Goal: Complete application form: Complete application form

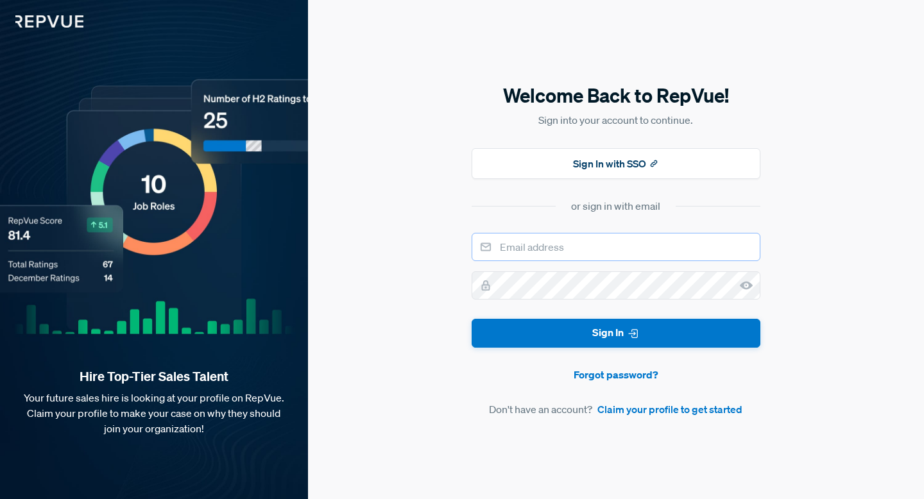
click at [565, 240] on input "email" at bounding box center [616, 247] width 289 height 28
type input "[EMAIL_ADDRESS][DOMAIN_NAME]"
click at [665, 407] on link "Claim your profile to get started" at bounding box center [669, 409] width 145 height 15
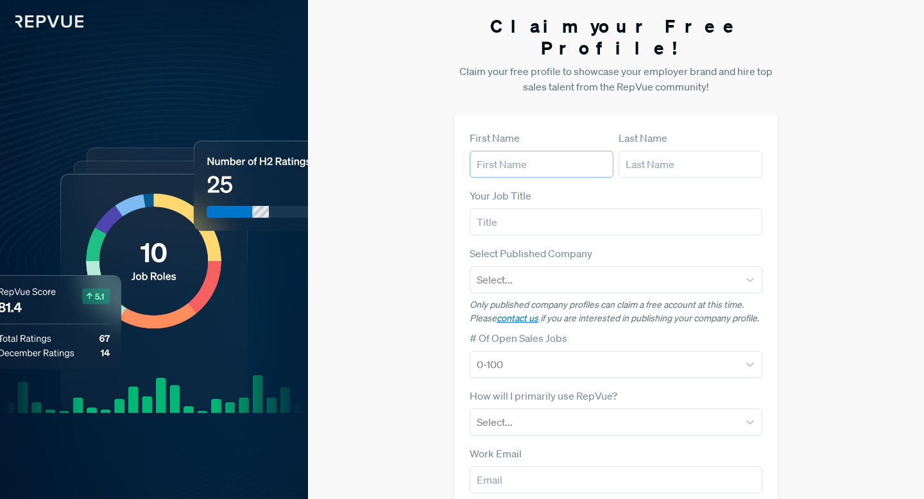
click at [595, 152] on input "text" at bounding box center [542, 164] width 144 height 27
type input "[PERSON_NAME]"
type input "N/A"
type input "[EMAIL_ADDRESS][DOMAIN_NAME]"
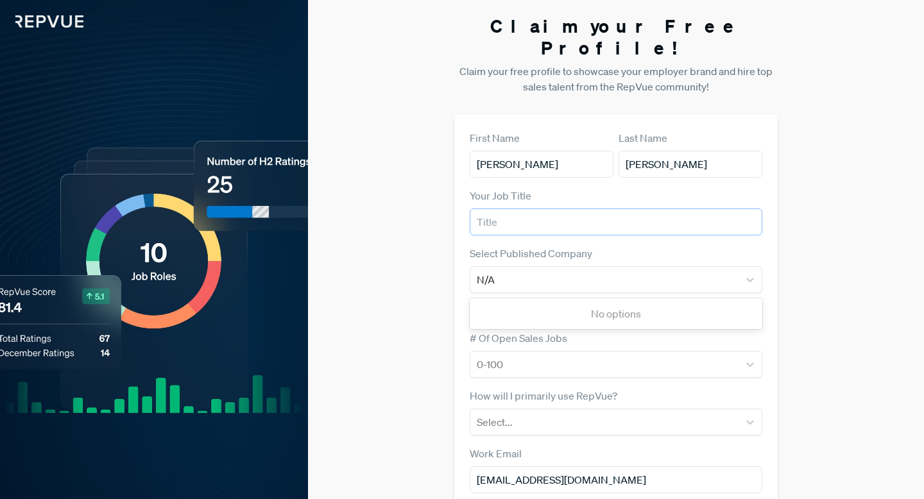
click at [566, 209] on input "text" at bounding box center [616, 222] width 293 height 27
type input "Senior Account Executive"
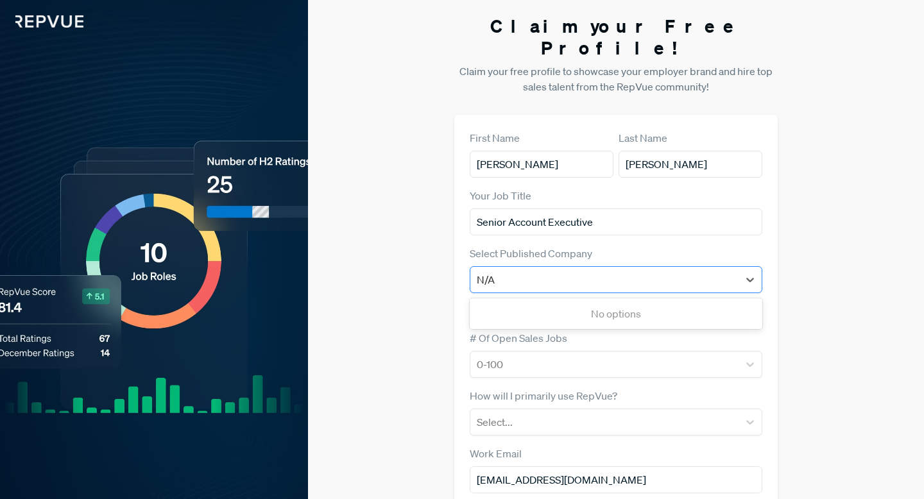
click at [565, 271] on div "N/A" at bounding box center [604, 280] width 255 height 18
type input "N"
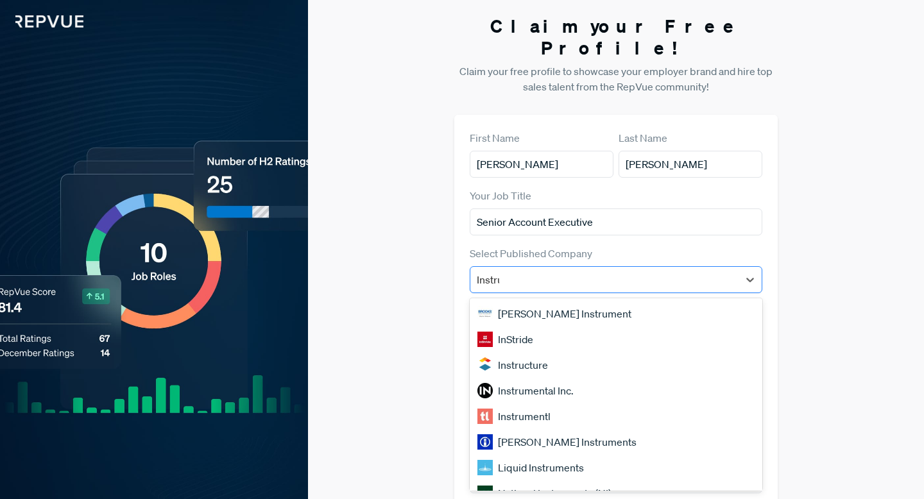
type input "Instruc"
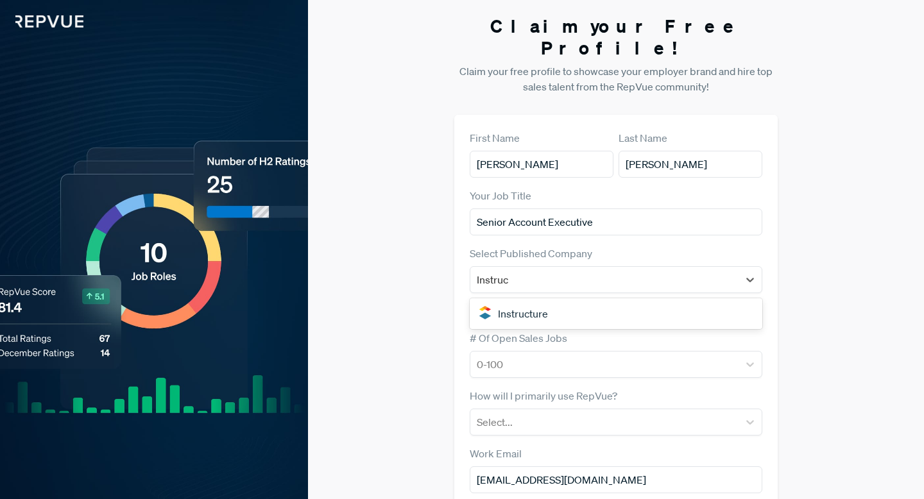
click at [561, 301] on div "Instructure" at bounding box center [616, 314] width 293 height 26
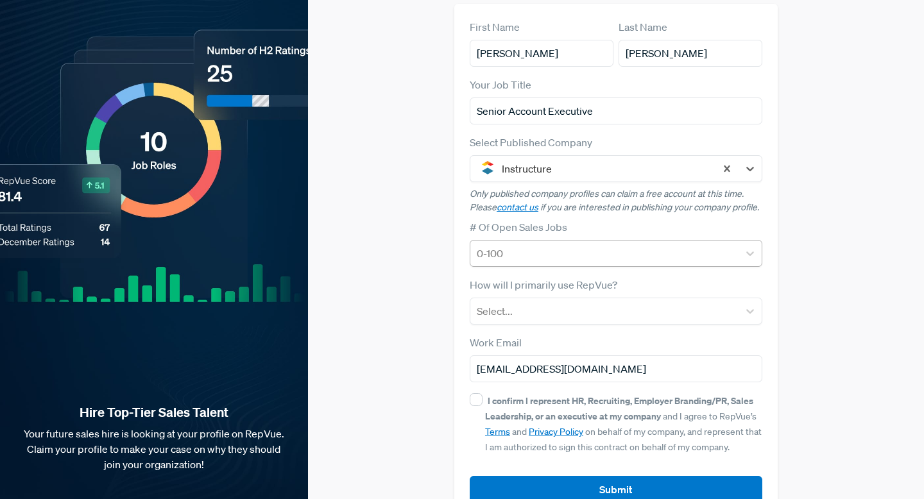
scroll to position [124, 0]
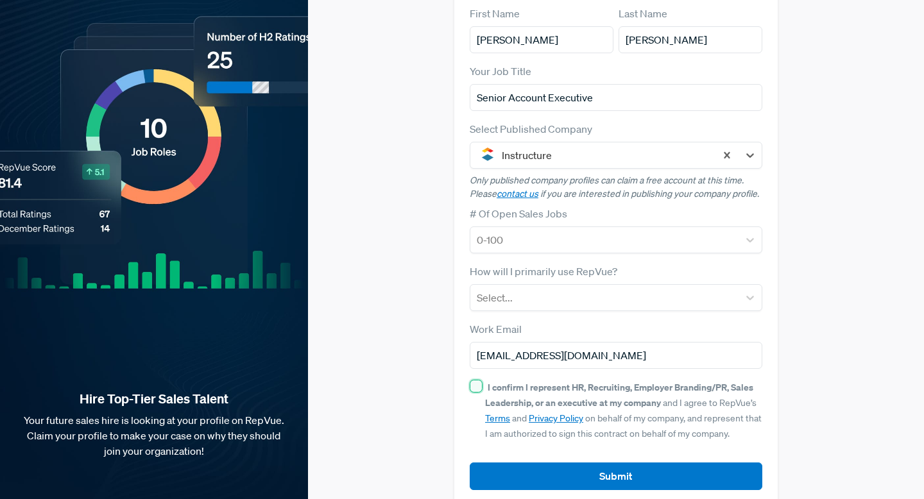
click at [477, 380] on input "I confirm I represent HR, Recruiting, Employer Branding/PR, Sales Leadership, o…" at bounding box center [476, 386] width 13 height 13
checkbox input "true"
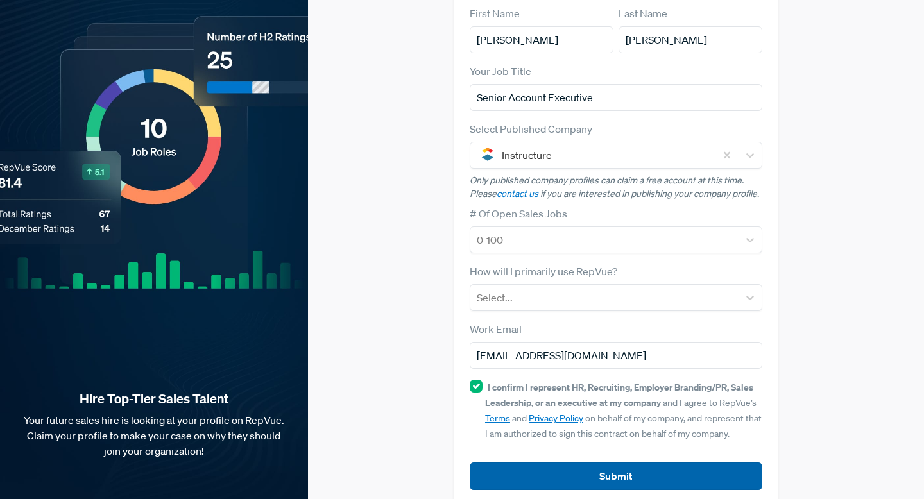
click at [585, 463] on button "Submit" at bounding box center [616, 477] width 293 height 28
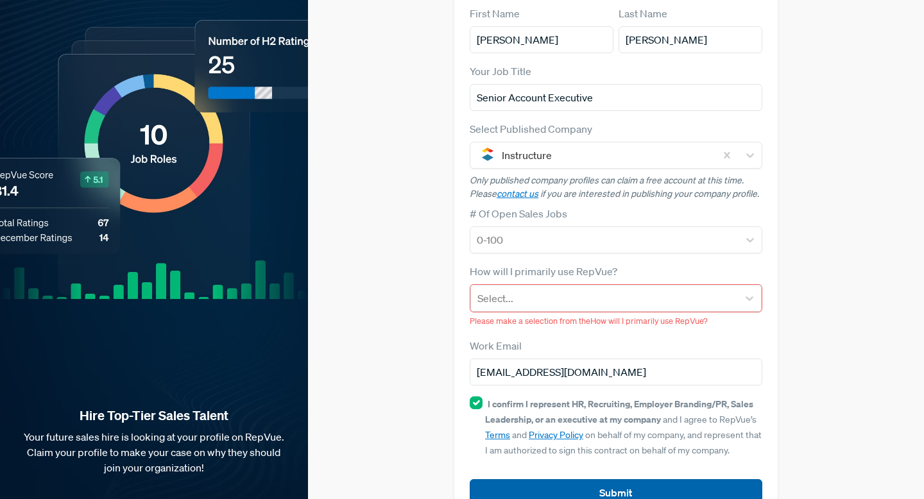
scroll to position [141, 0]
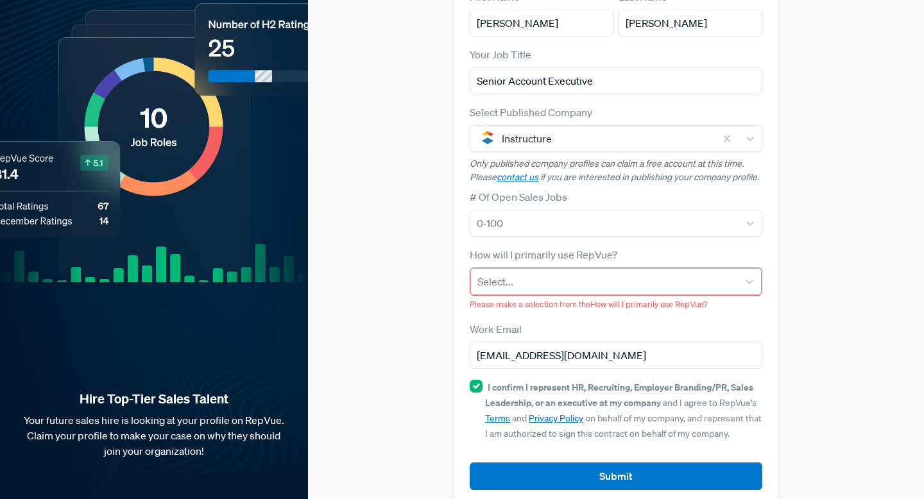
click at [587, 273] on div at bounding box center [604, 282] width 254 height 18
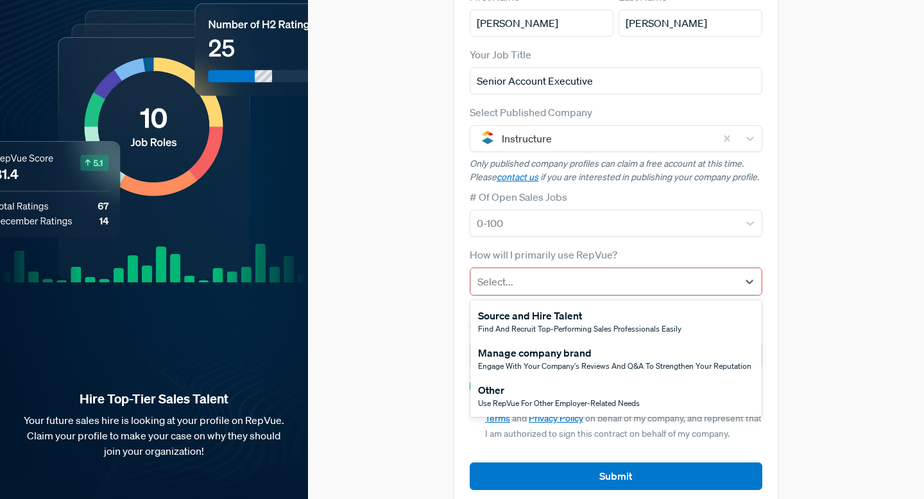
click at [561, 382] on div "Other" at bounding box center [559, 389] width 162 height 15
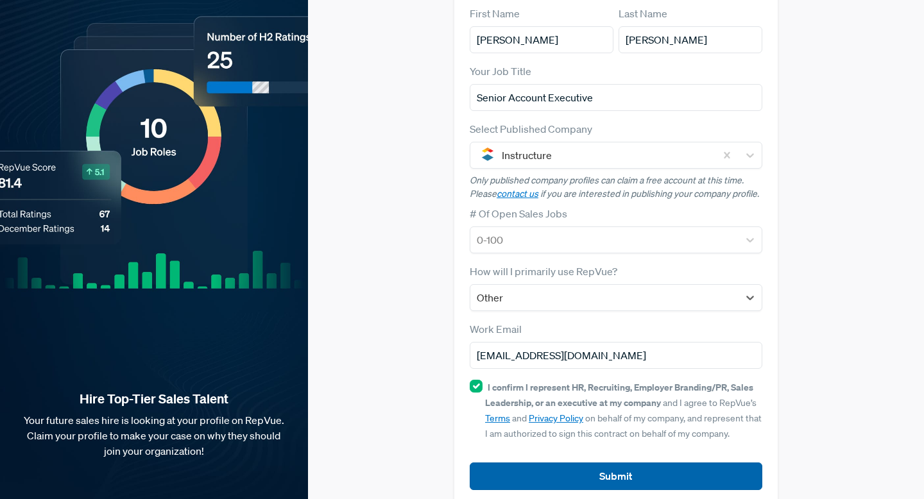
click at [558, 466] on button "Submit" at bounding box center [616, 477] width 293 height 28
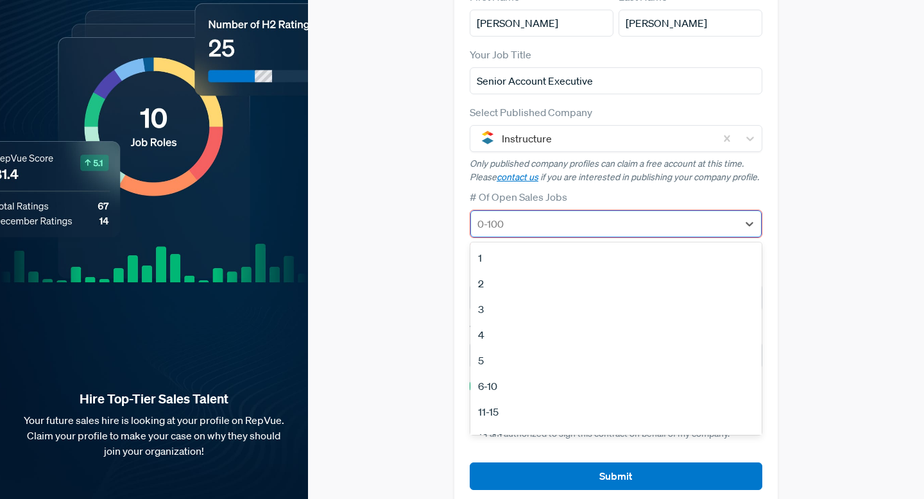
click at [586, 215] on div at bounding box center [604, 224] width 254 height 18
click at [523, 373] on div "6-10" at bounding box center [615, 386] width 291 height 26
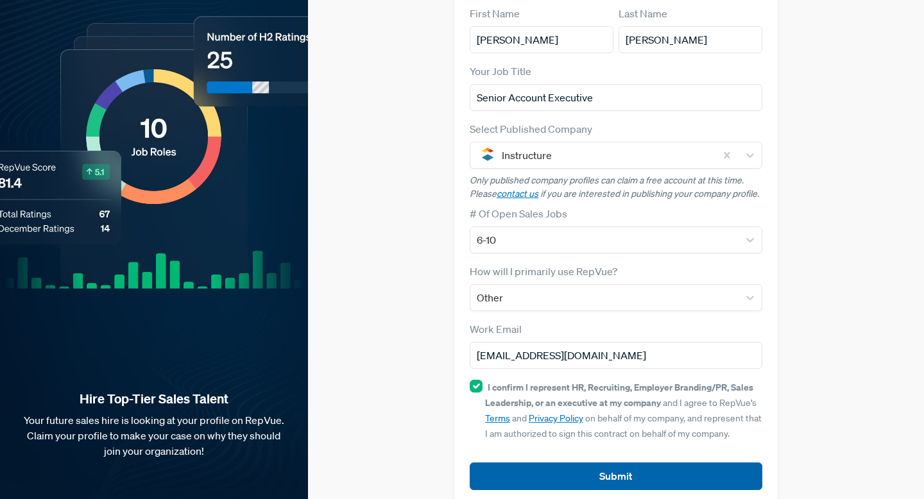
click at [524, 463] on button "Submit" at bounding box center [616, 477] width 293 height 28
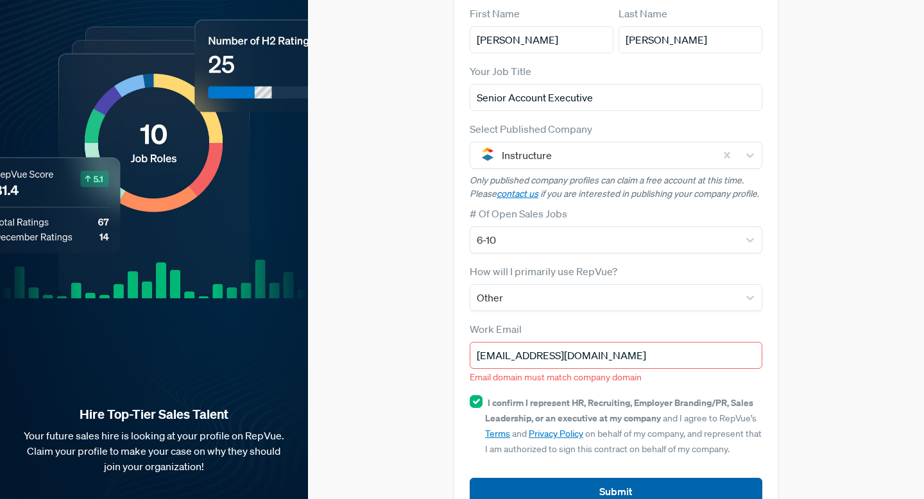
scroll to position [140, 0]
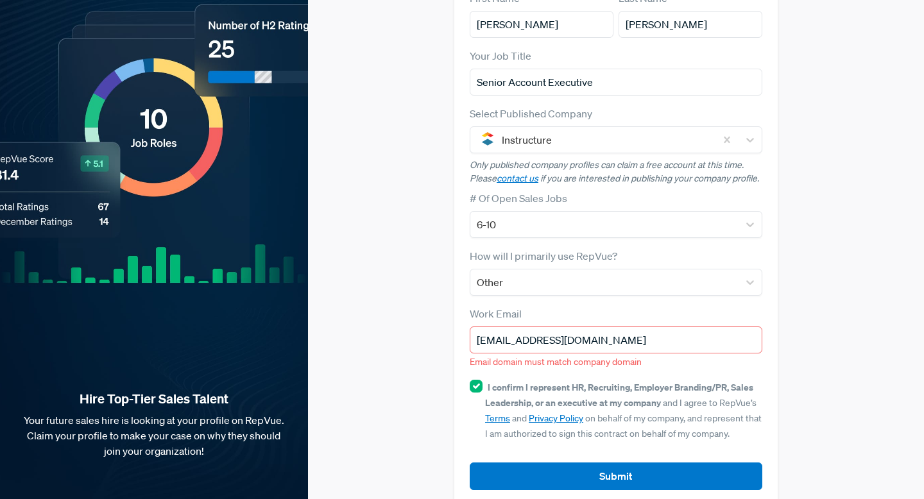
click at [560, 327] on input "[EMAIL_ADDRESS][DOMAIN_NAME]" at bounding box center [616, 340] width 293 height 27
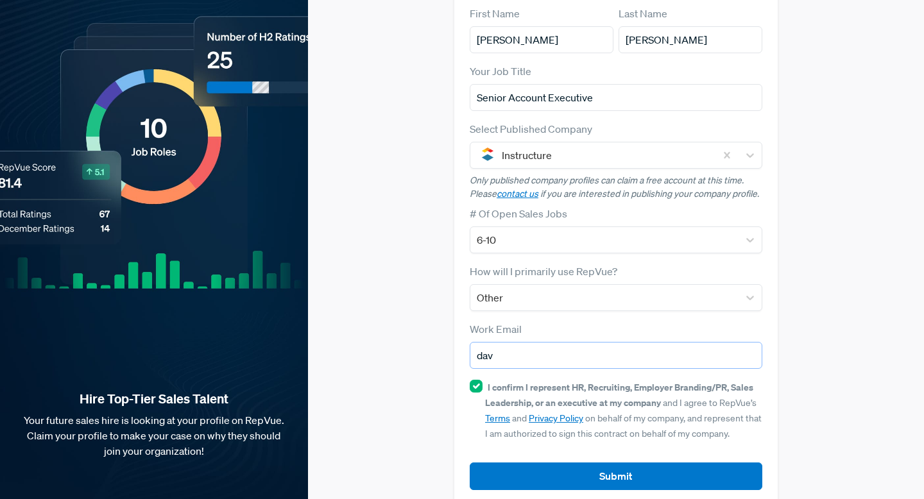
type input "[PERSON_NAME][EMAIL_ADDRESS][PERSON_NAME][DOMAIN_NAME]"
type input "N/A"
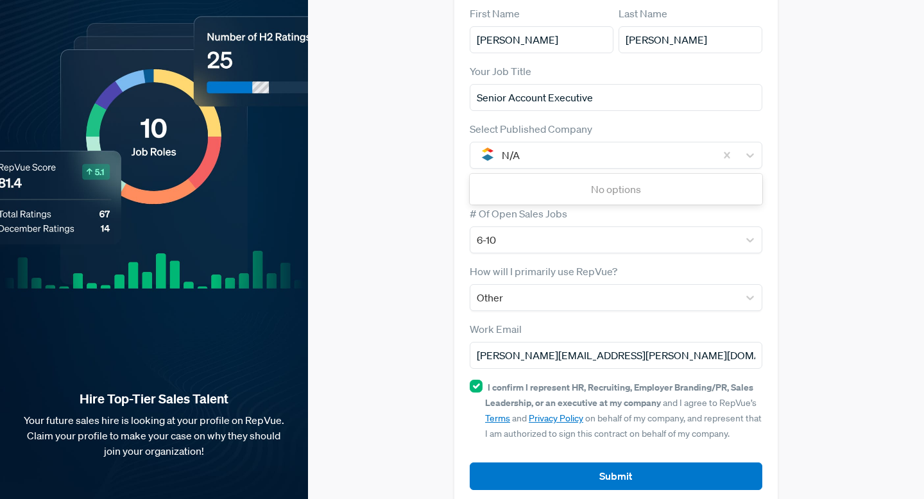
click at [591, 442] on article "Submit" at bounding box center [616, 466] width 293 height 48
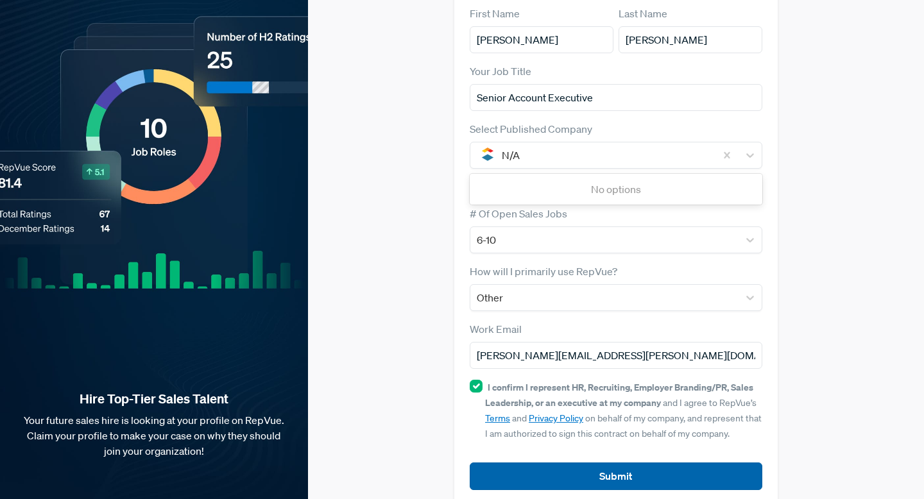
click at [592, 463] on button "Submit" at bounding box center [616, 477] width 293 height 28
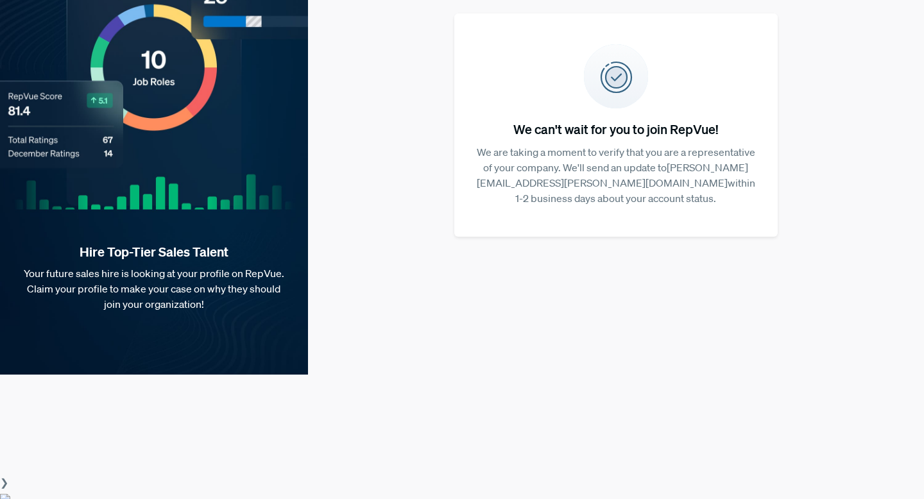
scroll to position [0, 0]
